Goal: Task Accomplishment & Management: Use online tool/utility

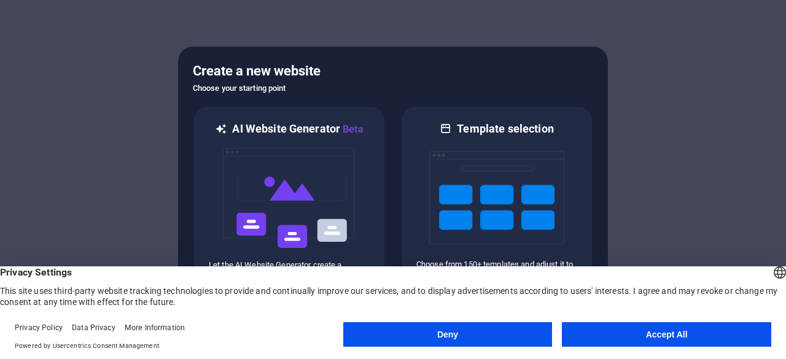
click at [655, 332] on button "Accept All" at bounding box center [667, 335] width 210 height 25
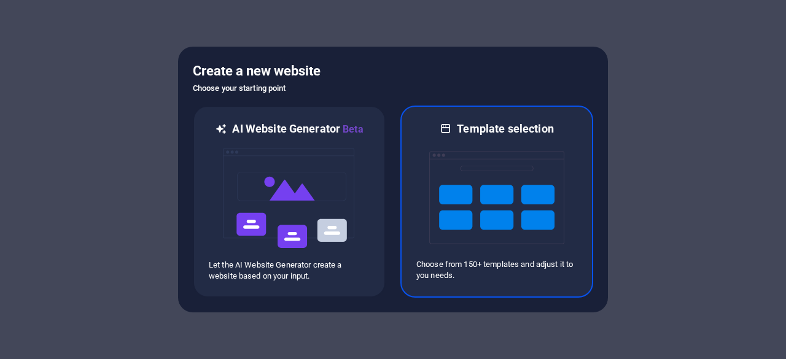
click at [482, 206] on img at bounding box center [496, 197] width 135 height 123
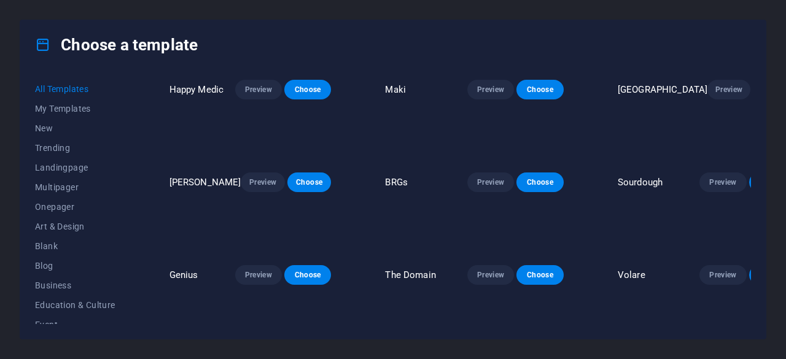
scroll to position [2780, 0]
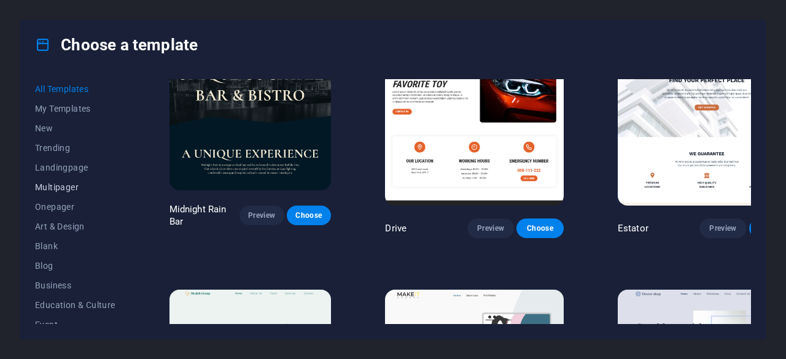
click at [59, 182] on span "Multipager" at bounding box center [75, 187] width 80 height 10
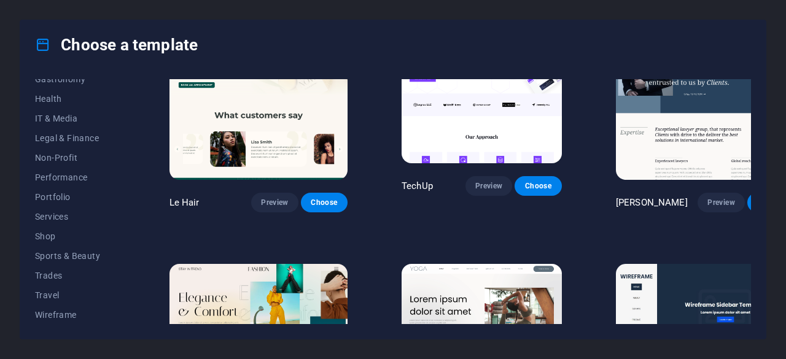
scroll to position [2522, 0]
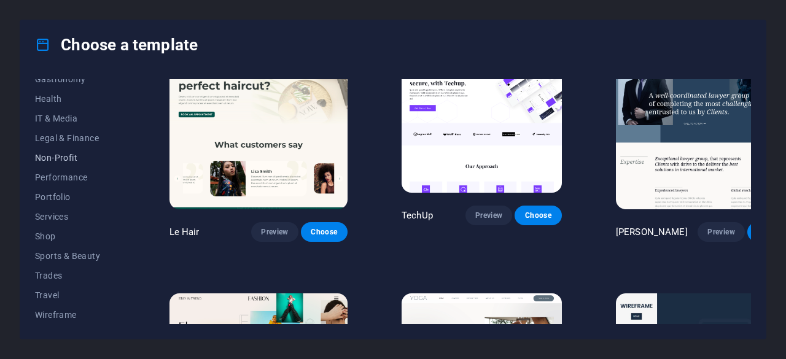
click at [62, 163] on button "Non-Profit" at bounding box center [75, 158] width 80 height 20
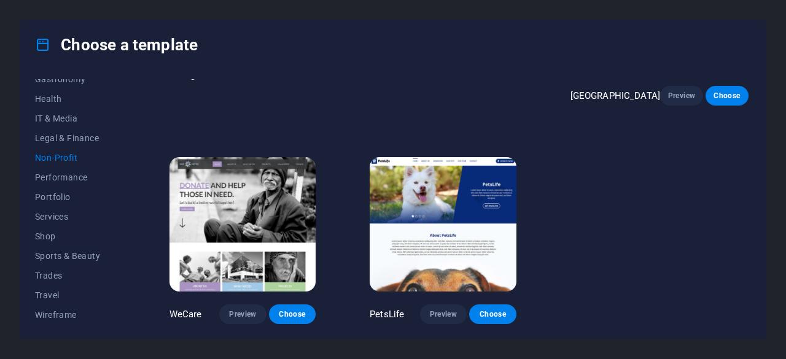
scroll to position [165, 0]
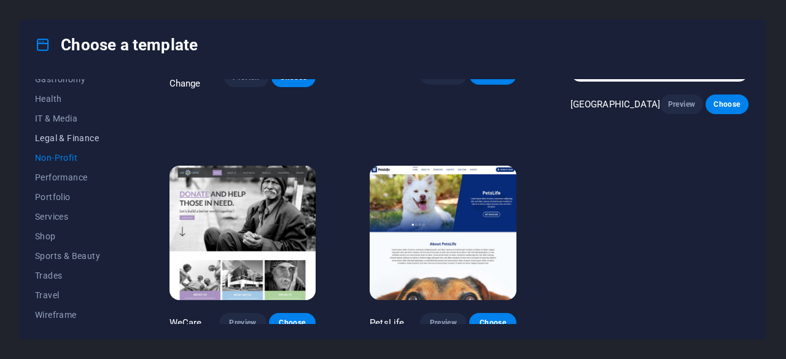
click at [71, 143] on button "Legal & Finance" at bounding box center [75, 138] width 80 height 20
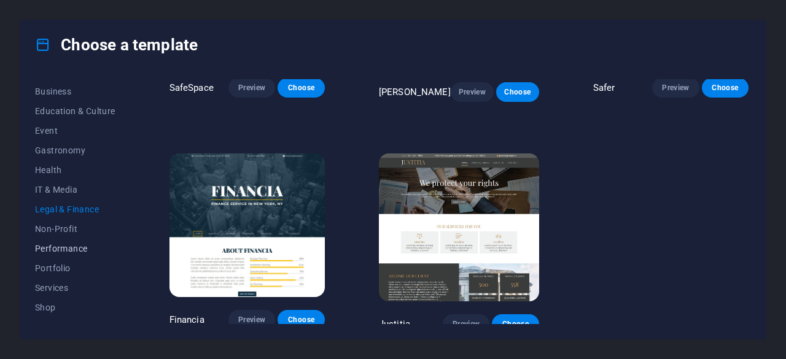
scroll to position [100, 0]
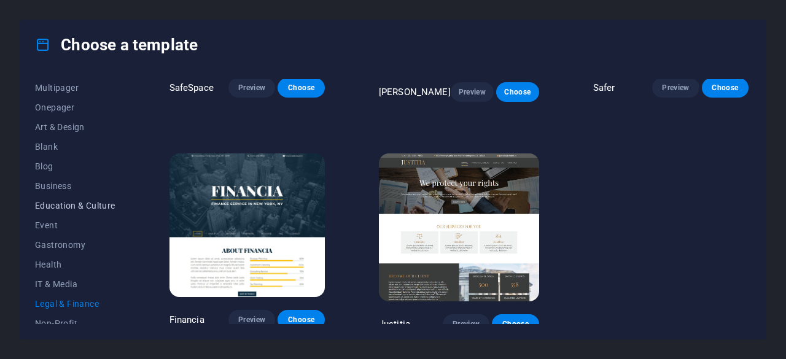
click at [55, 209] on span "Education & Culture" at bounding box center [75, 206] width 80 height 10
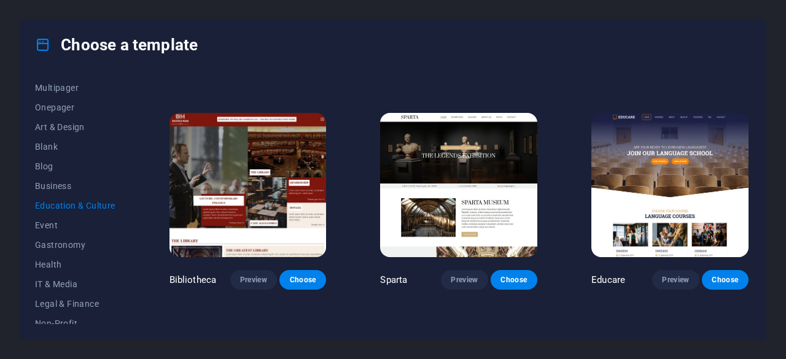
scroll to position [0, 0]
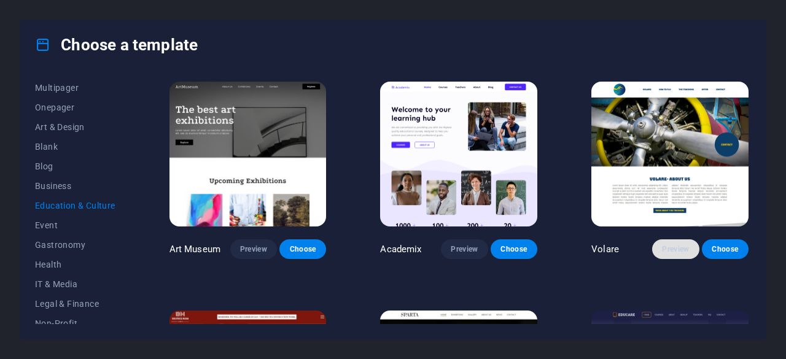
click at [684, 248] on span "Preview" at bounding box center [675, 250] width 27 height 10
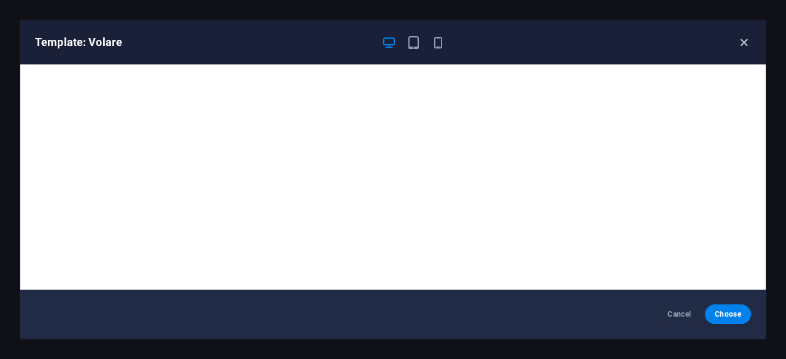
click at [743, 46] on icon "button" at bounding box center [744, 43] width 14 height 14
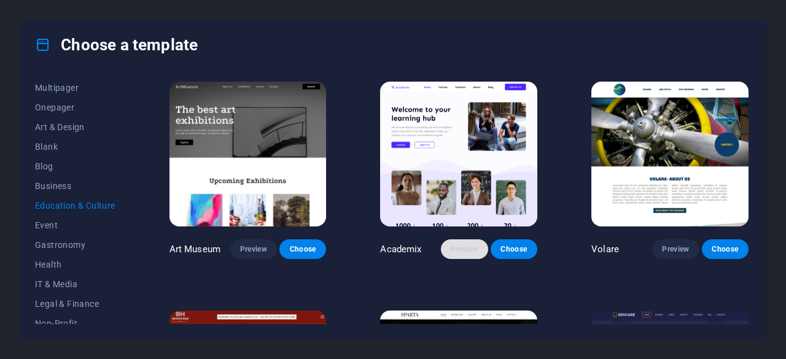
click at [465, 245] on span "Preview" at bounding box center [464, 250] width 27 height 10
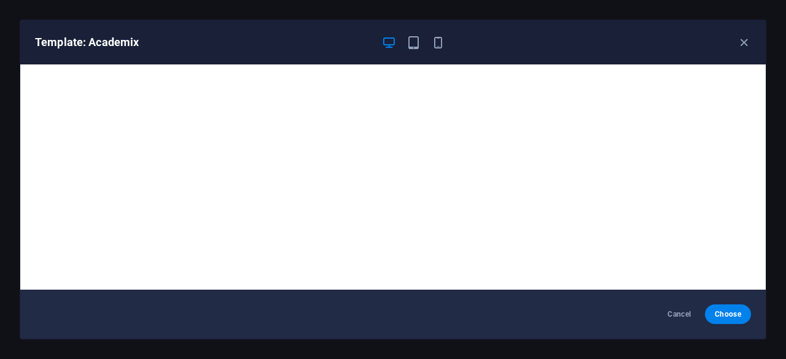
scroll to position [2, 0]
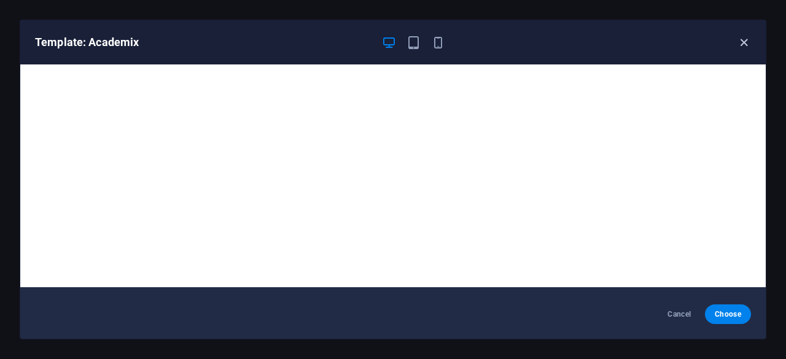
click at [740, 37] on icon "button" at bounding box center [744, 43] width 14 height 14
